Goal: Find contact information: Obtain details needed to contact an individual or organization

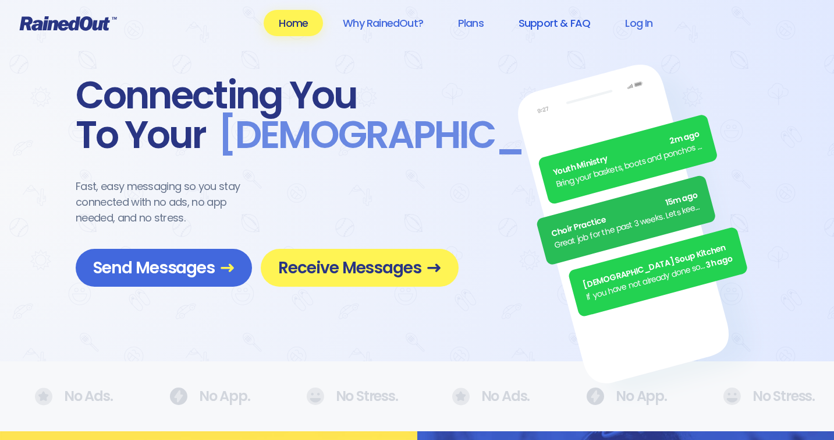
click at [550, 24] on link "Support & FAQ" at bounding box center [555, 23] width 102 height 26
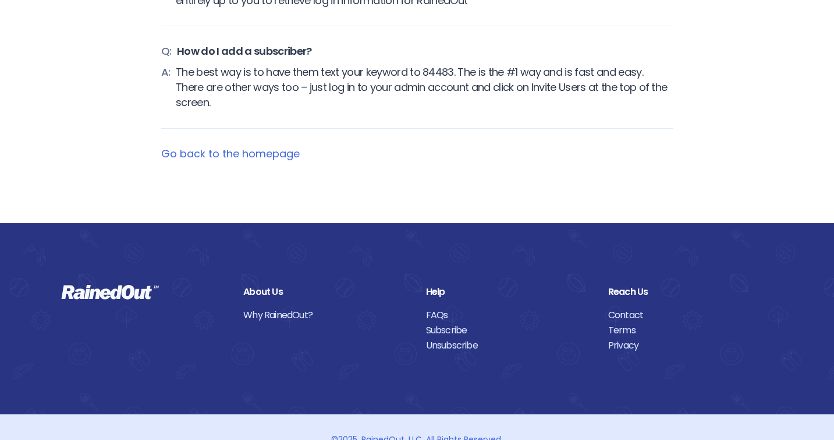
scroll to position [5090, 0]
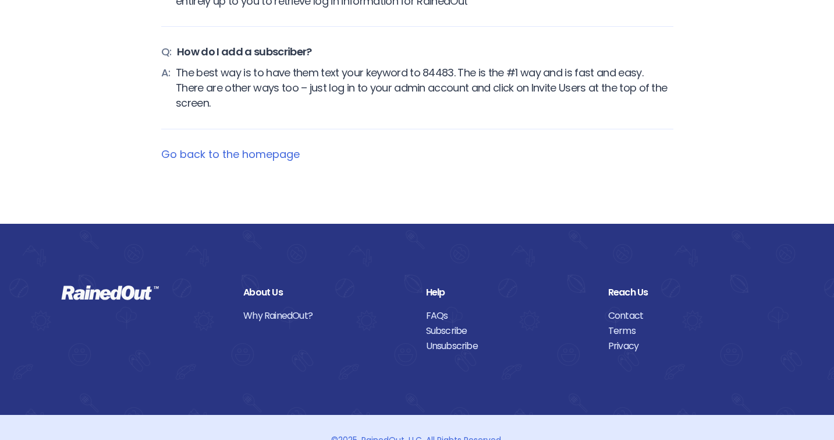
click at [616, 308] on link "Contact" at bounding box center [690, 315] width 165 height 15
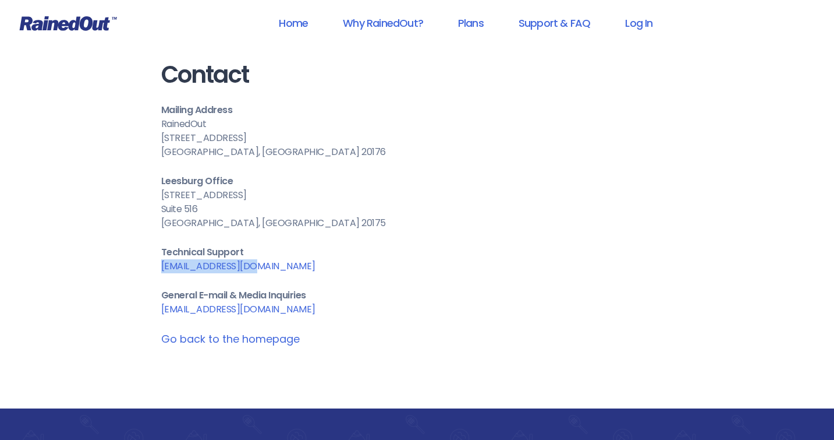
drag, startPoint x: 259, startPoint y: 267, endPoint x: 160, endPoint y: 265, distance: 99.0
click at [160, 265] on div "Contact Mailing Address RainedOut [STREET_ADDRESS][GEOGRAPHIC_DATA][STREET_ADDR…" at bounding box center [417, 204] width 559 height 408
copy link "[EMAIL_ADDRESS][DOMAIN_NAME]"
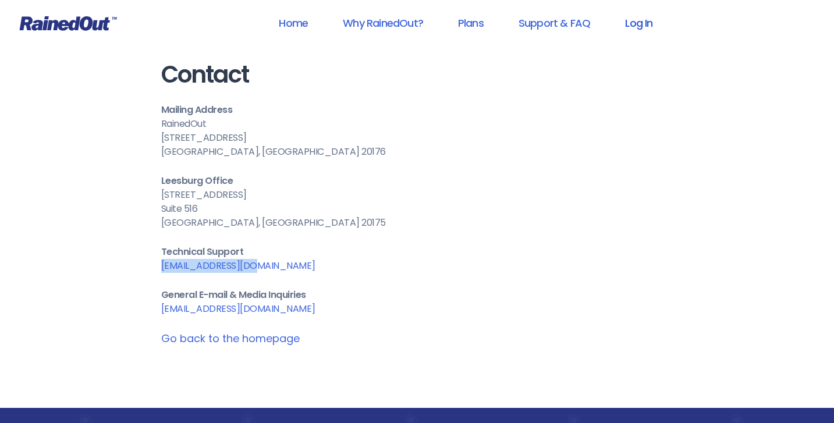
click at [636, 27] on link "Log In" at bounding box center [639, 23] width 58 height 26
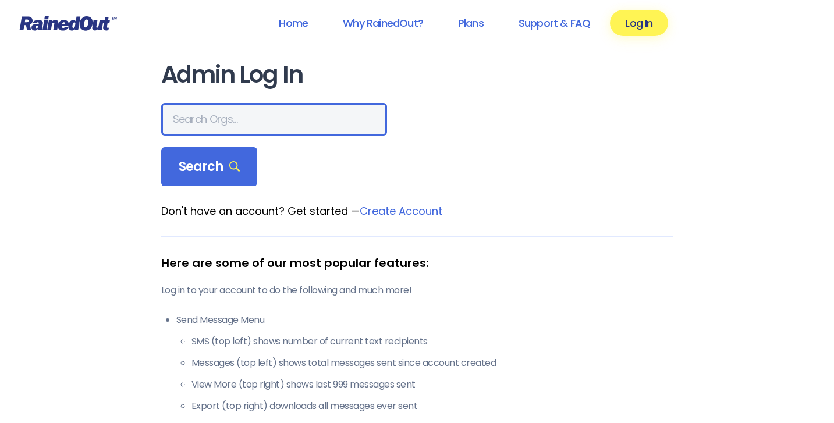
click at [226, 125] on input "text" at bounding box center [274, 119] width 226 height 33
type input "jc sports"
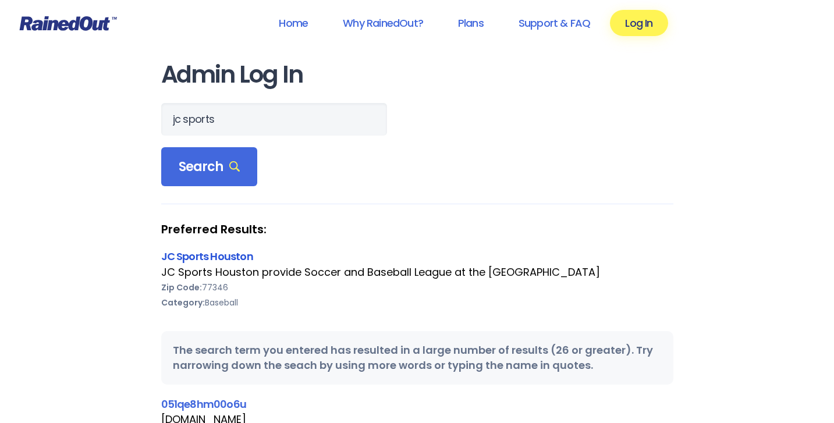
click at [208, 258] on link "JC Sports Houston" at bounding box center [207, 256] width 92 height 15
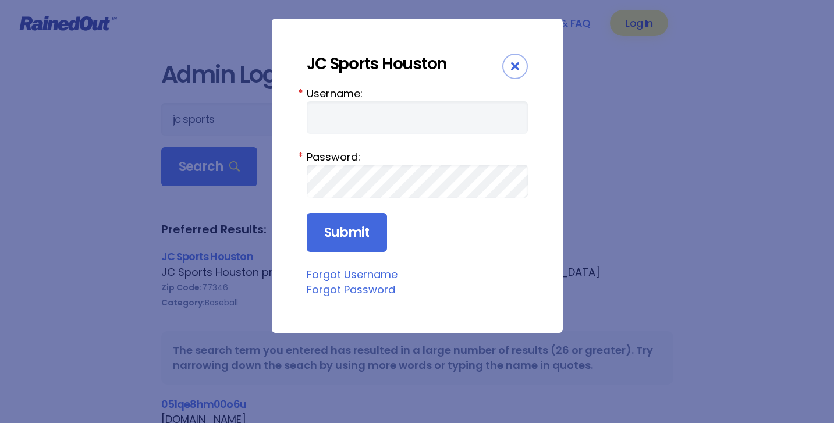
click at [371, 121] on input "Username:" at bounding box center [417, 117] width 221 height 33
type input "cac305"
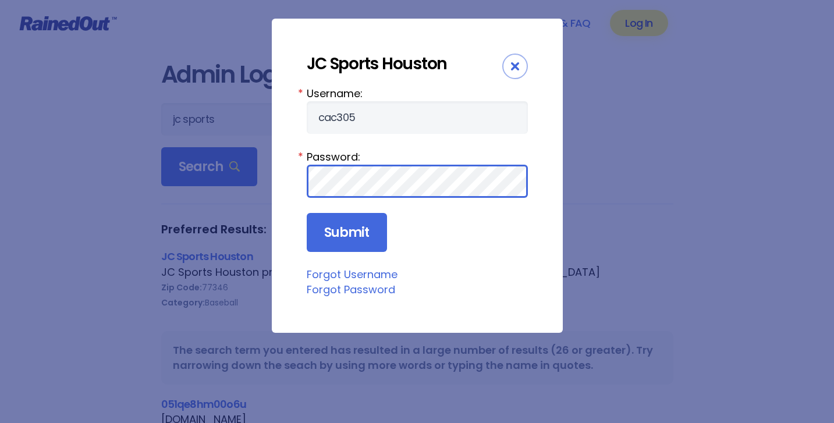
click at [346, 233] on input "Submit" at bounding box center [347, 233] width 80 height 40
